Goal: Browse casually

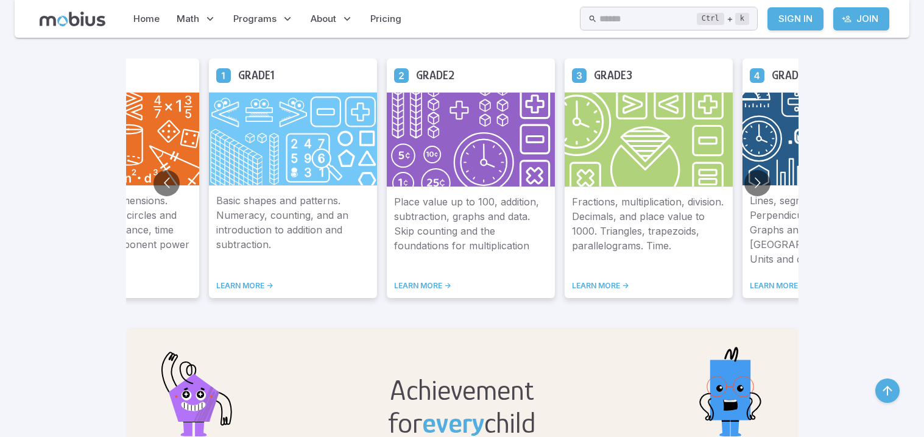
scroll to position [712, 0]
click at [753, 177] on button "Go to next slide" at bounding box center [758, 184] width 26 height 26
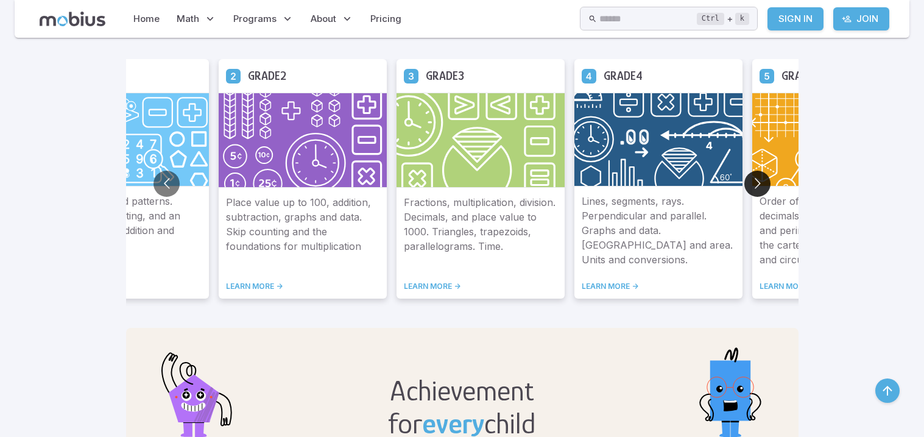
click at [753, 177] on button "Go to next slide" at bounding box center [758, 184] width 26 height 26
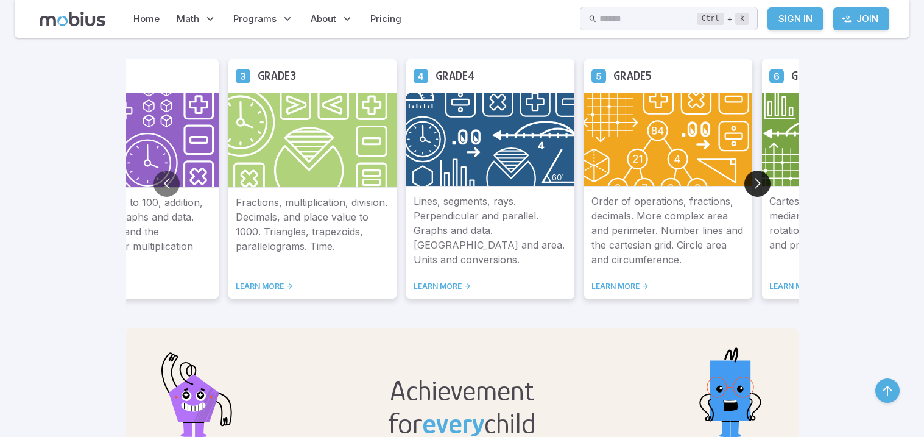
click at [753, 177] on button "Go to next slide" at bounding box center [758, 184] width 26 height 26
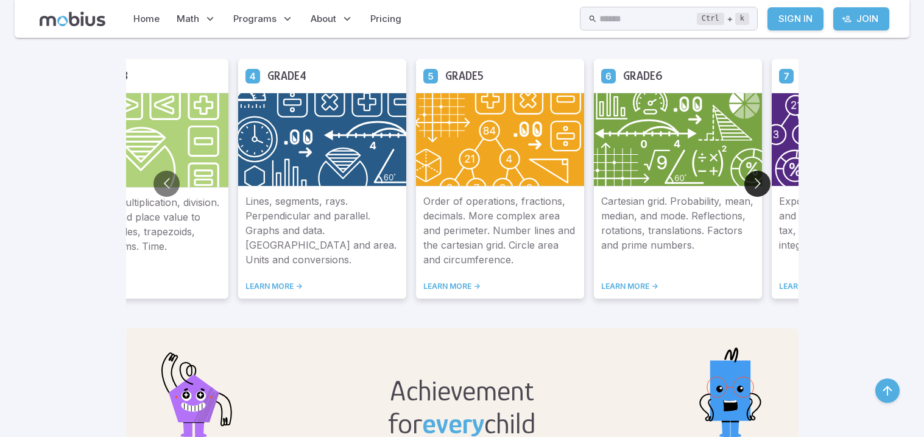
click at [753, 177] on button "Go to next slide" at bounding box center [758, 184] width 26 height 26
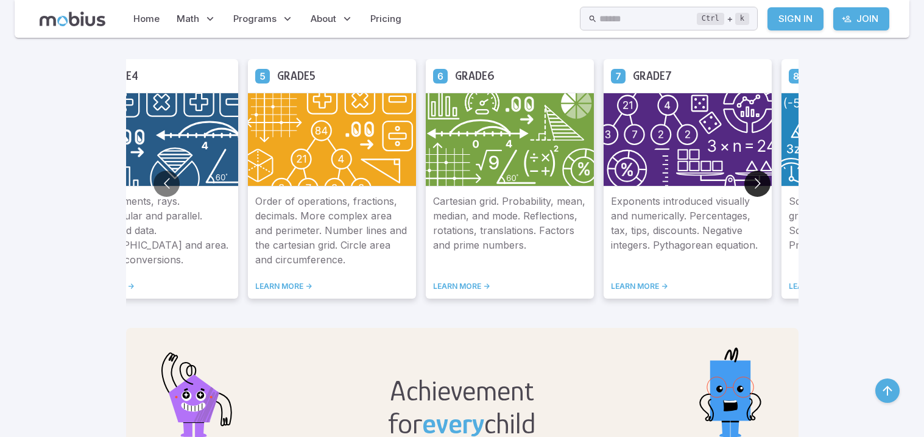
click at [753, 177] on button "Go to next slide" at bounding box center [758, 184] width 26 height 26
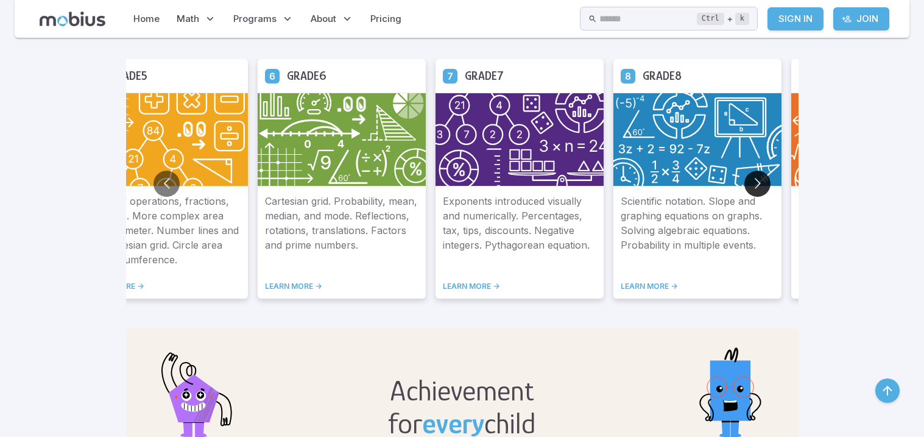
click at [753, 177] on button "Go to next slide" at bounding box center [758, 184] width 26 height 26
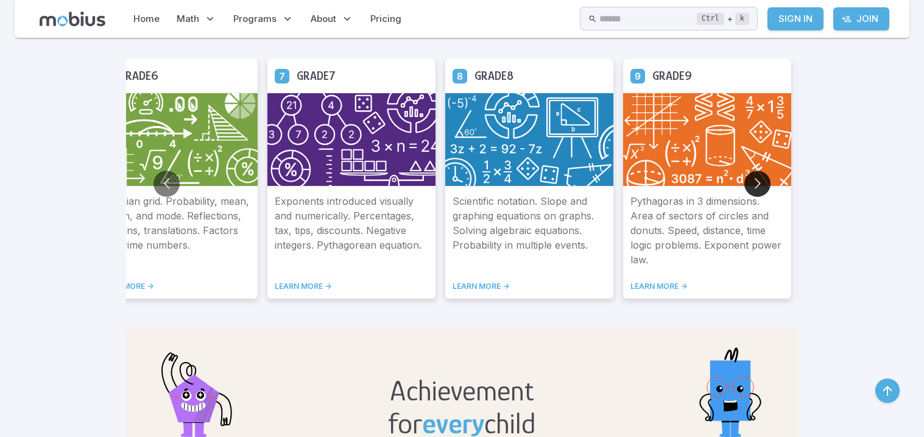
click at [753, 177] on button "Go to next slide" at bounding box center [758, 184] width 26 height 26
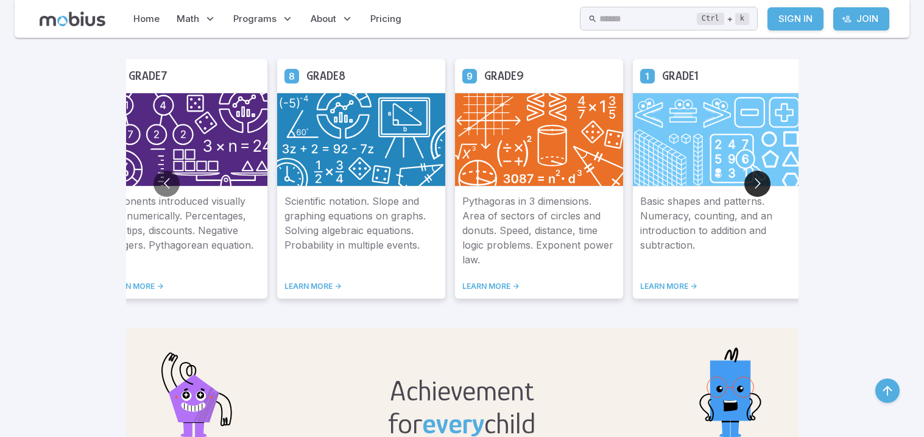
click at [753, 177] on button "Go to next slide" at bounding box center [758, 184] width 26 height 26
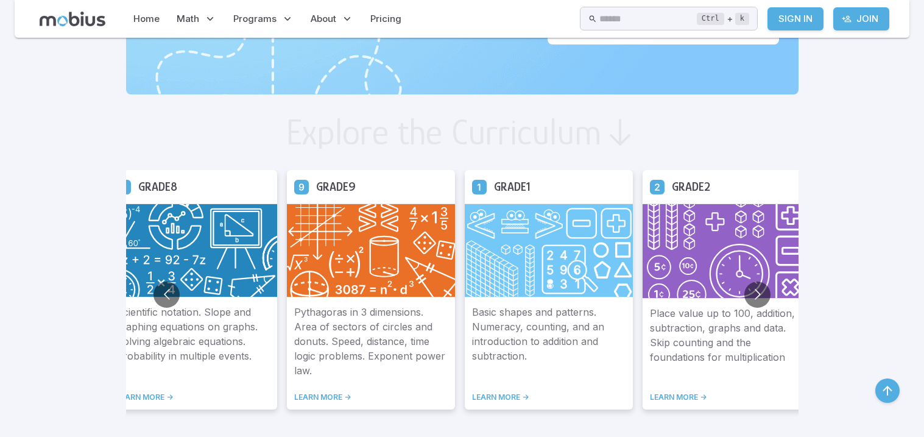
scroll to position [591, 0]
